Goal: Information Seeking & Learning: Learn about a topic

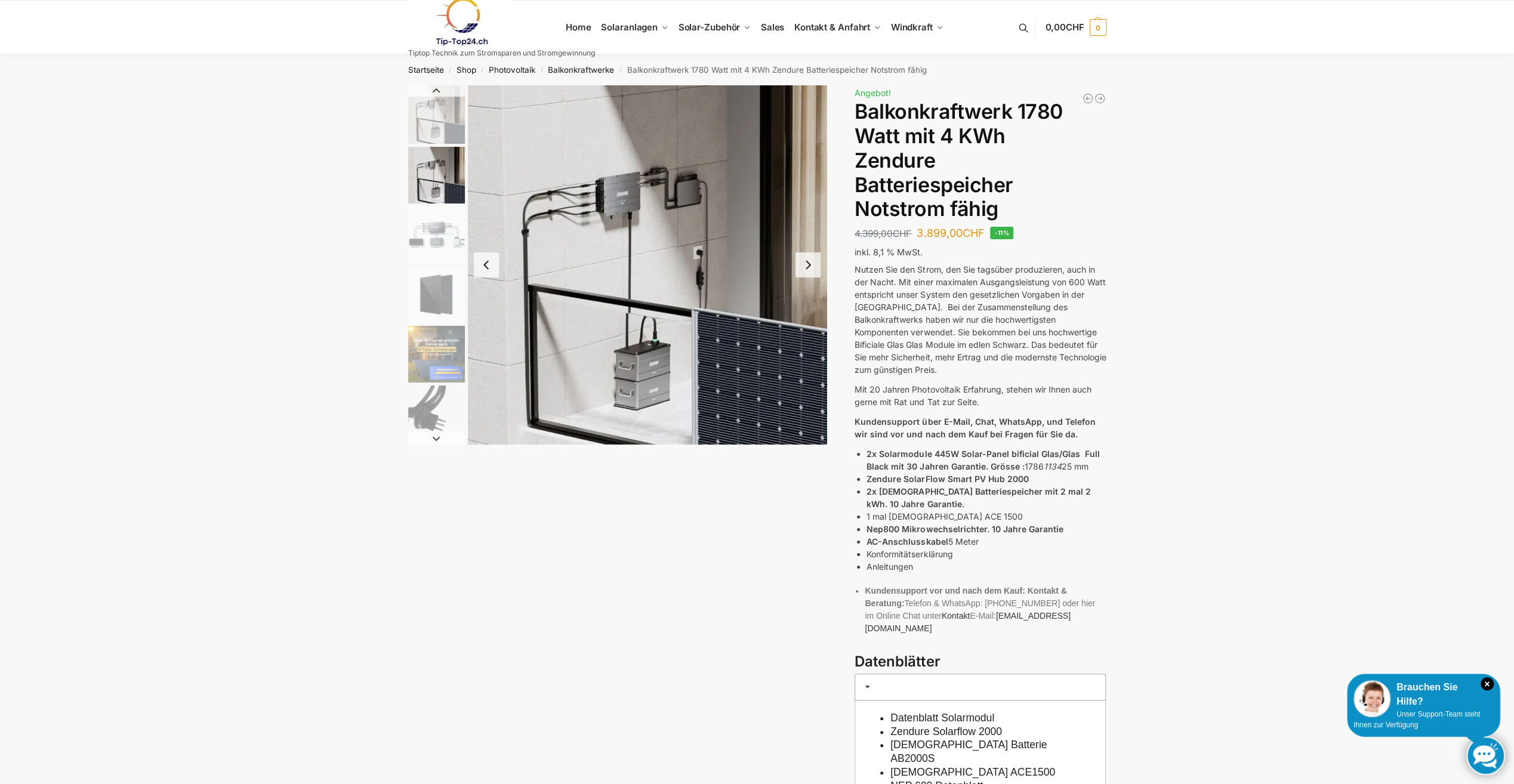
click at [438, 220] on img "3 / 11" at bounding box center [437, 235] width 57 height 57
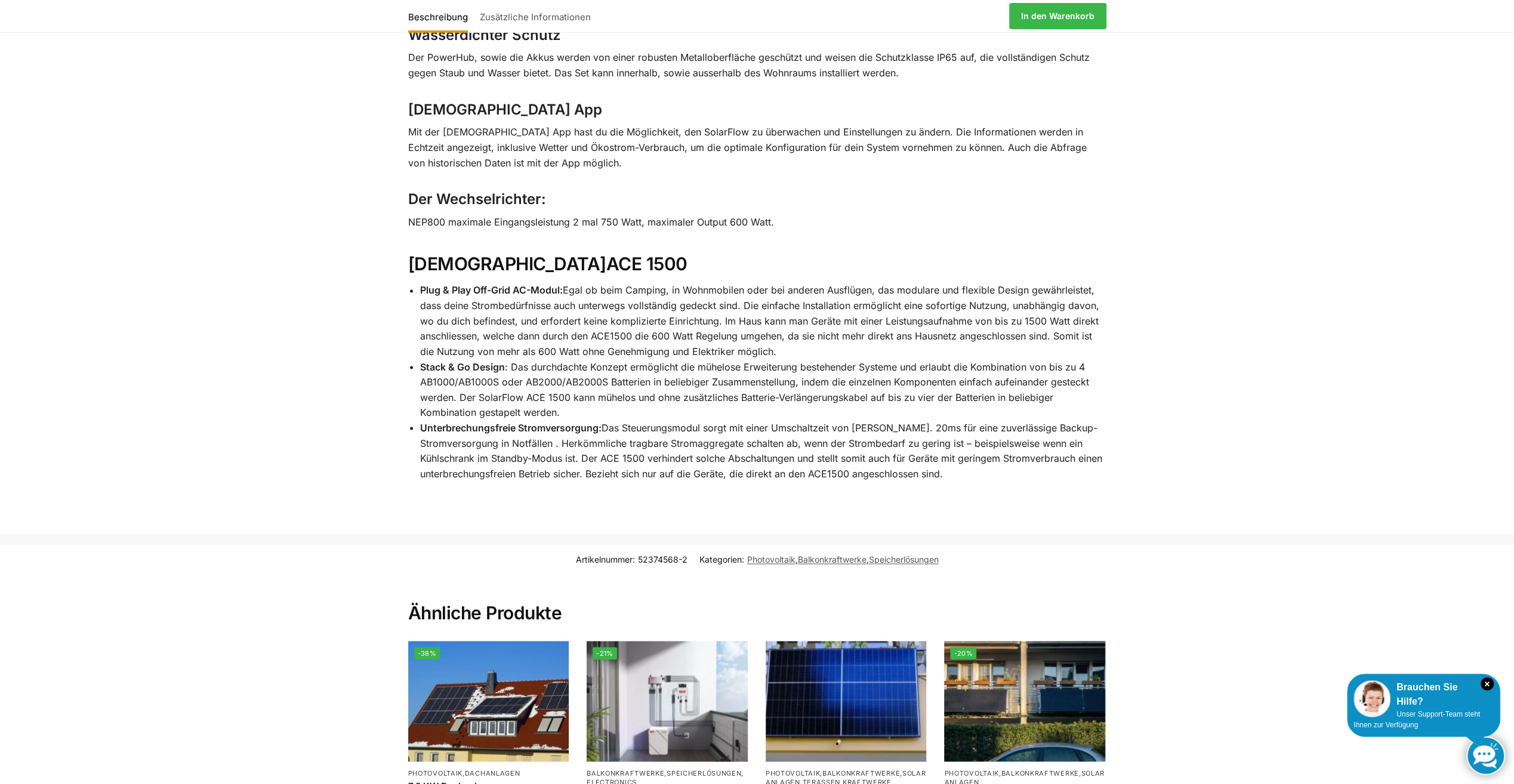
scroll to position [2028, 0]
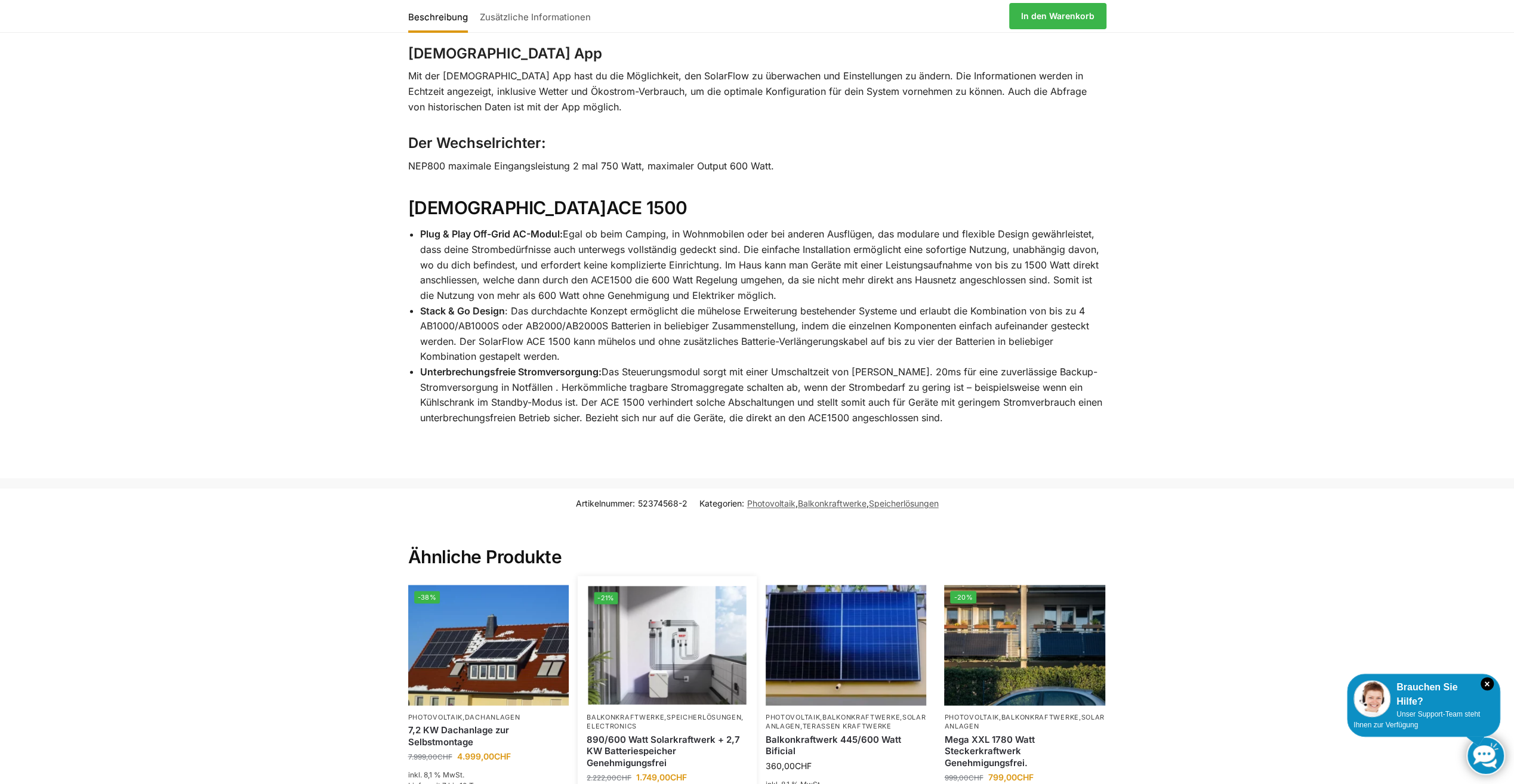
click at [702, 592] on img at bounding box center [667, 644] width 158 height 119
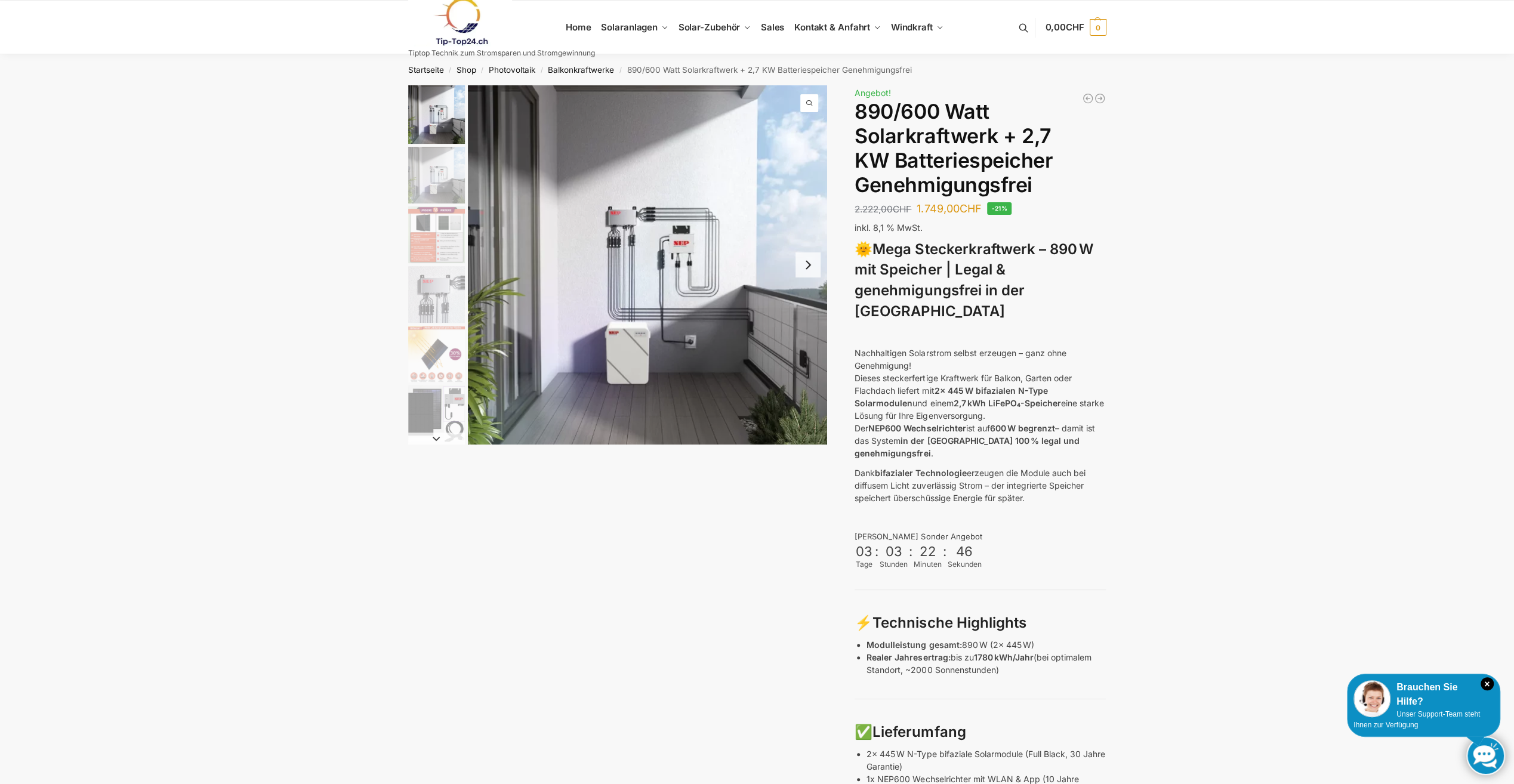
click at [687, 295] on img "1 / 12" at bounding box center [648, 265] width 359 height 359
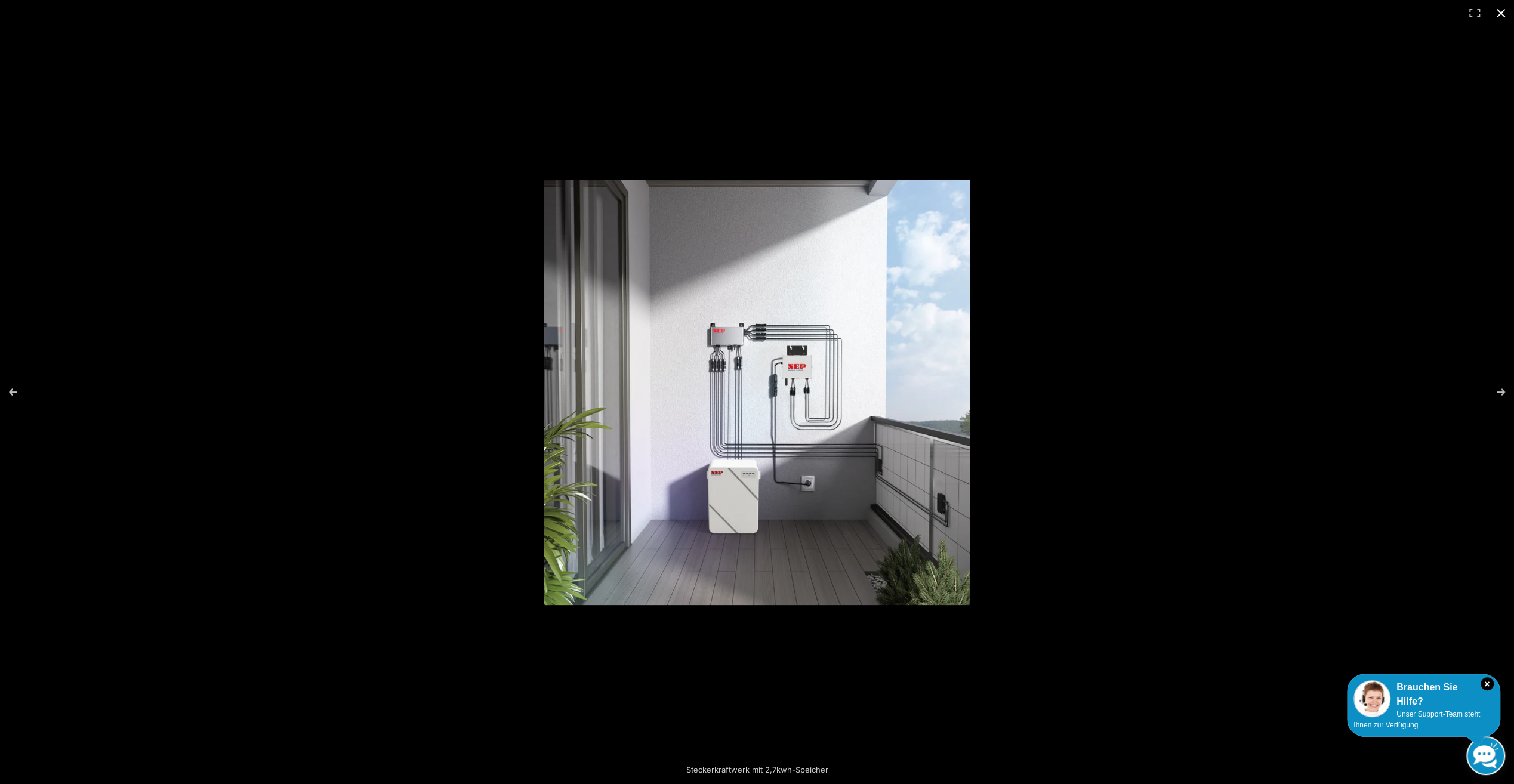
click at [1504, 14] on button "Close (Esc)" at bounding box center [1500, 13] width 26 height 26
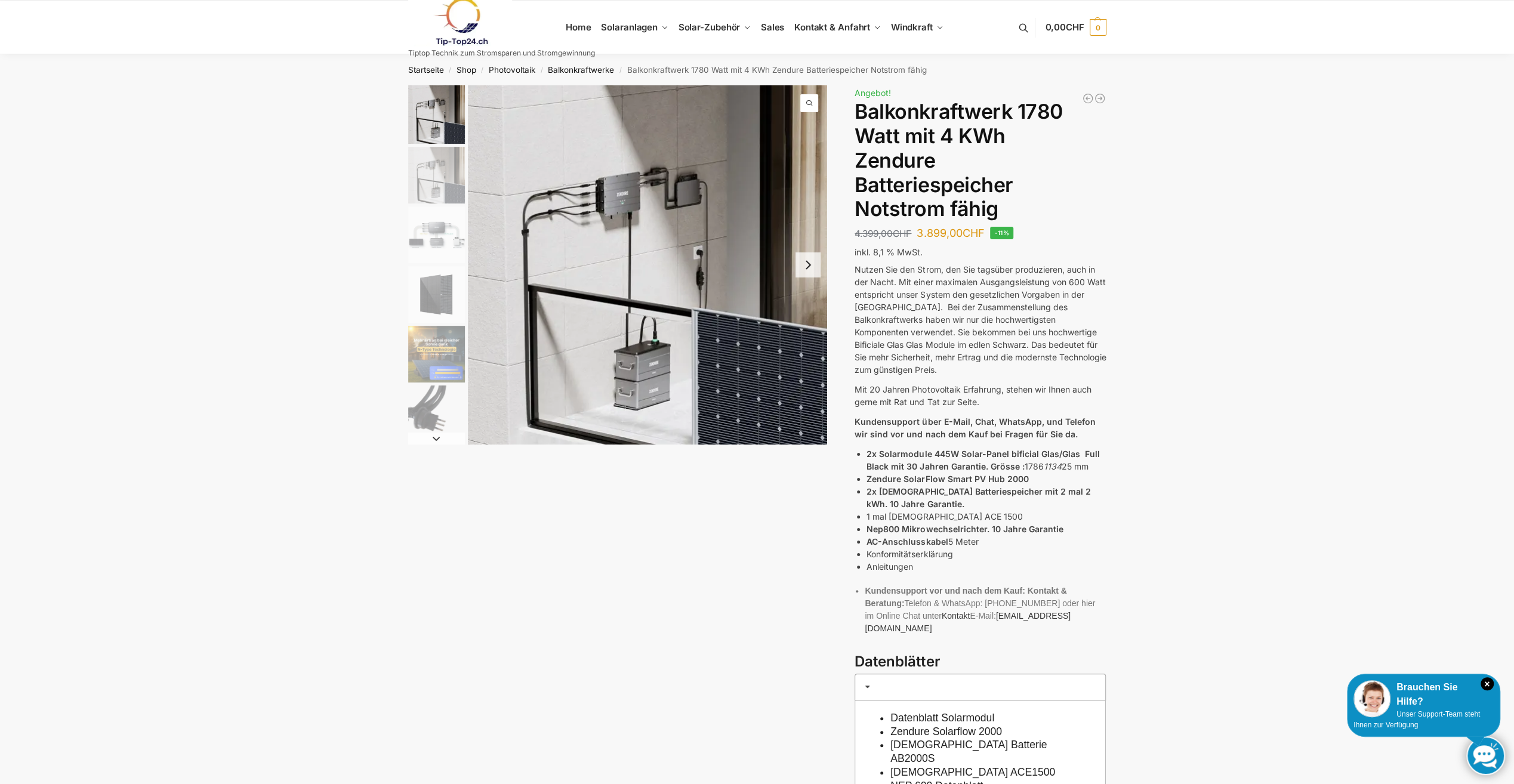
click at [701, 199] on img "1 / 11" at bounding box center [648, 265] width 359 height 359
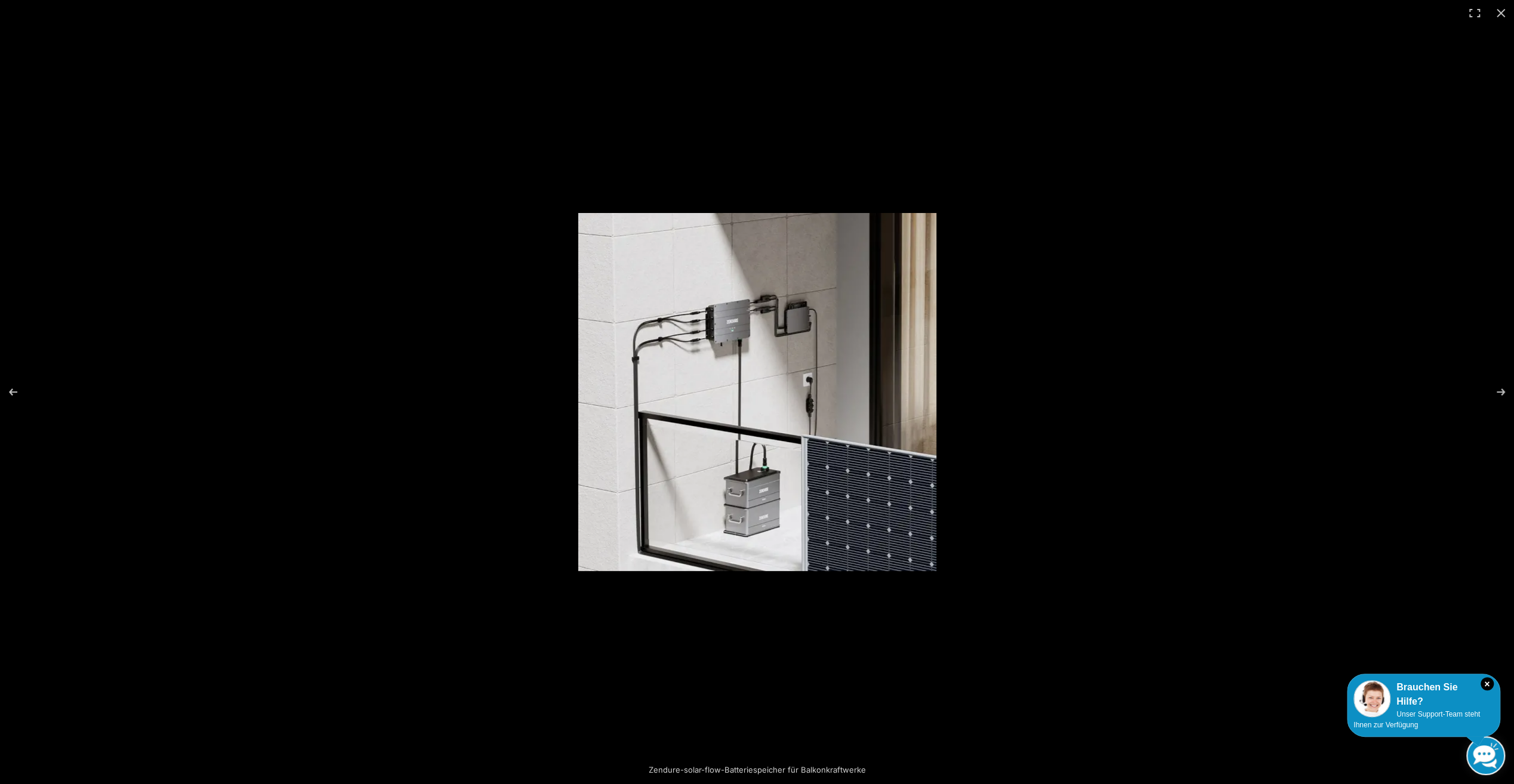
click at [798, 321] on img at bounding box center [757, 392] width 358 height 358
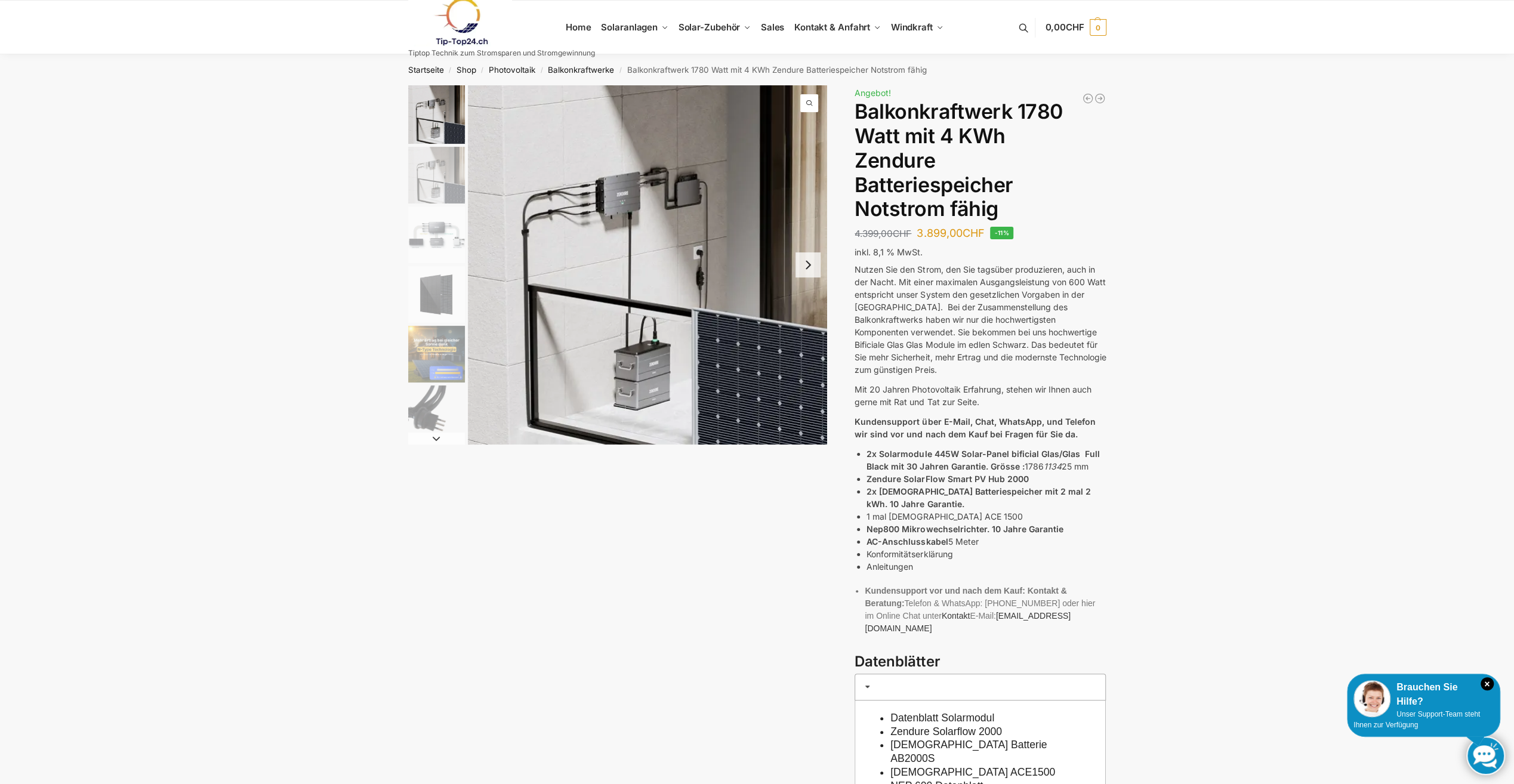
click at [965, 766] on link "[DEMOGRAPHIC_DATA] ACE1500" at bounding box center [973, 772] width 165 height 12
